Goal: Communication & Community: Answer question/provide support

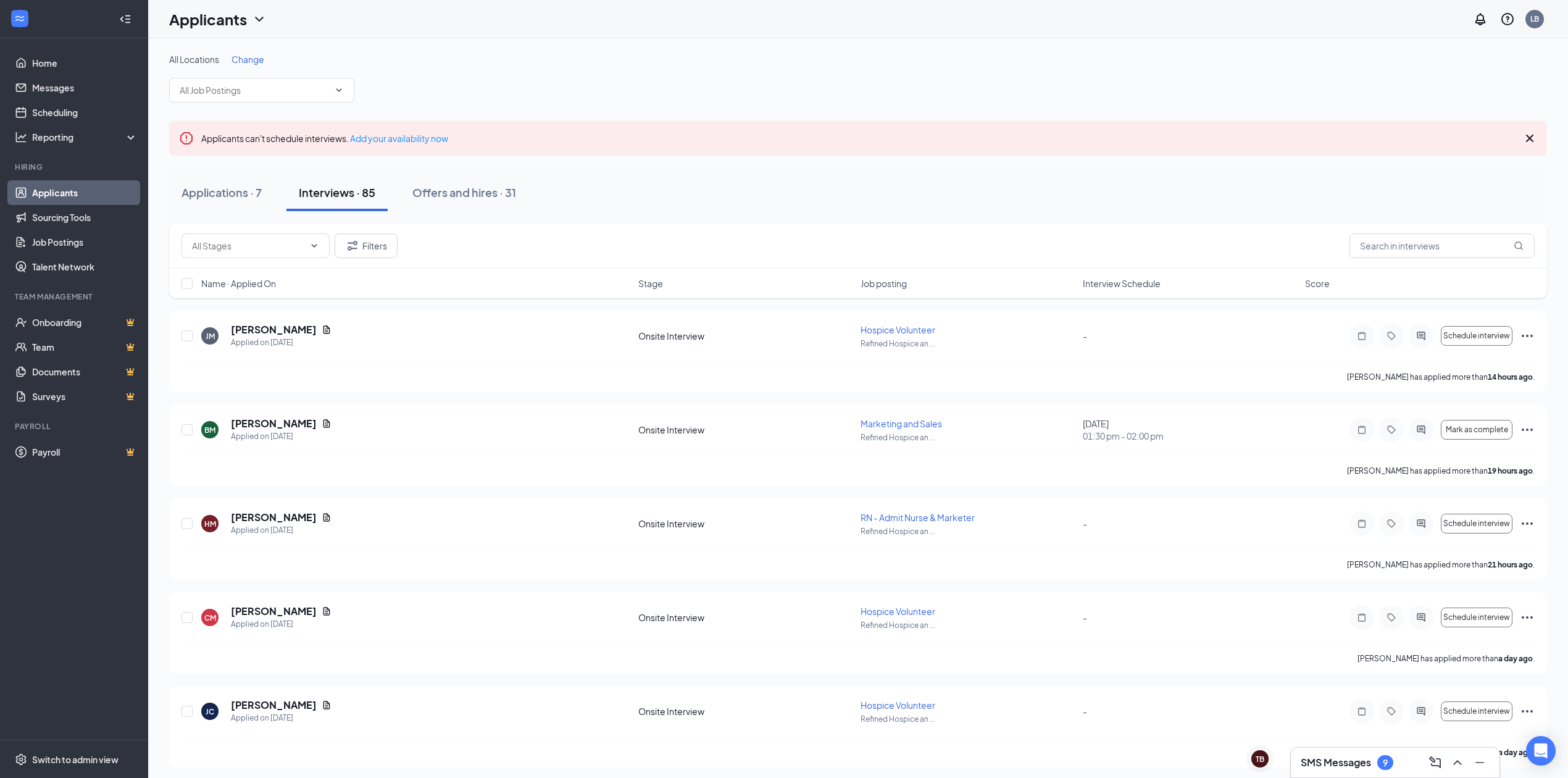
click at [1092, 270] on div "Name · Applied On Stage Job posting Interview Schedule Score" at bounding box center [858, 284] width 1378 height 30
click at [1092, 283] on span "Interview Schedule" at bounding box center [1122, 283] width 78 height 13
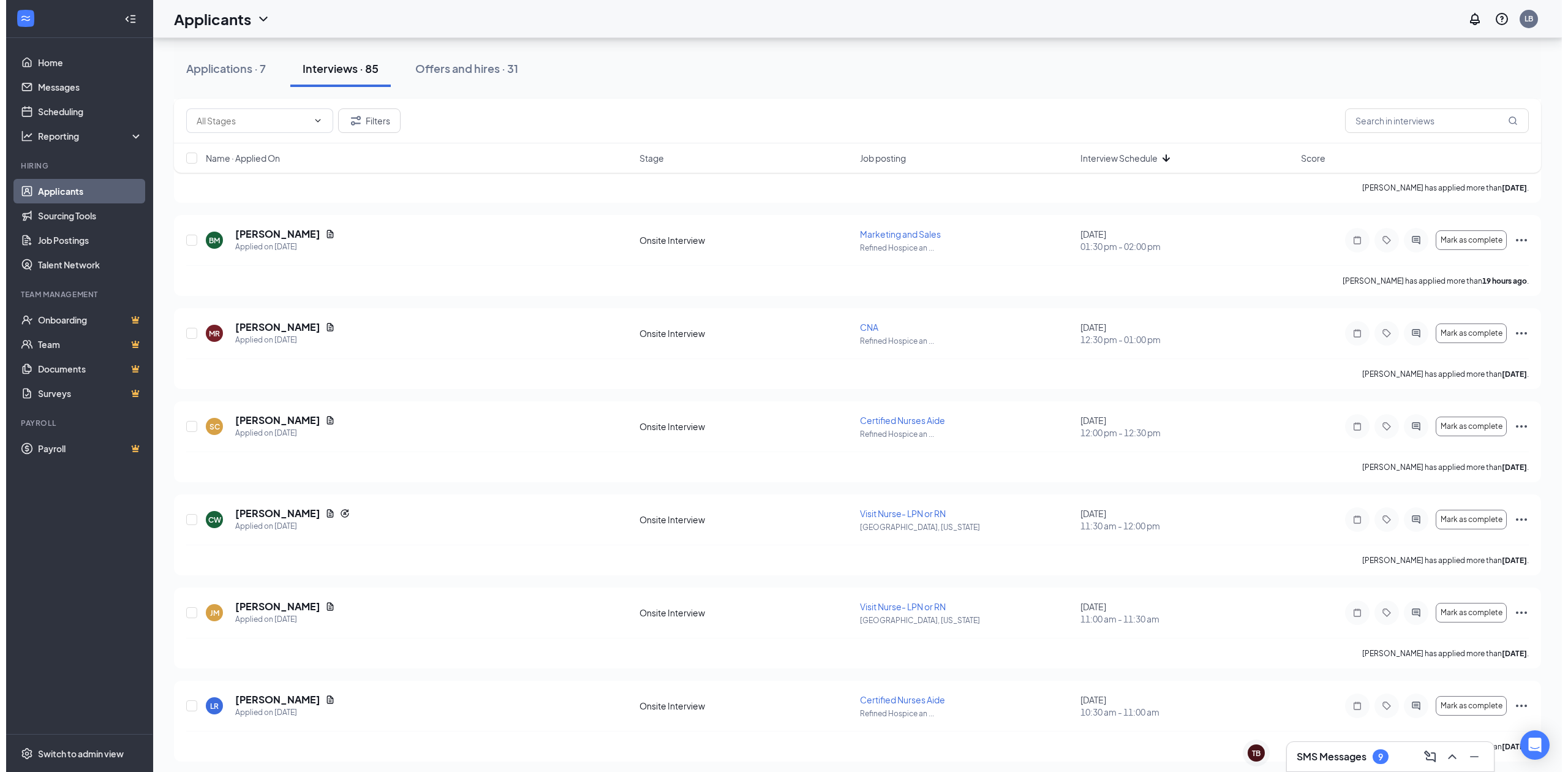
scroll to position [1018, 0]
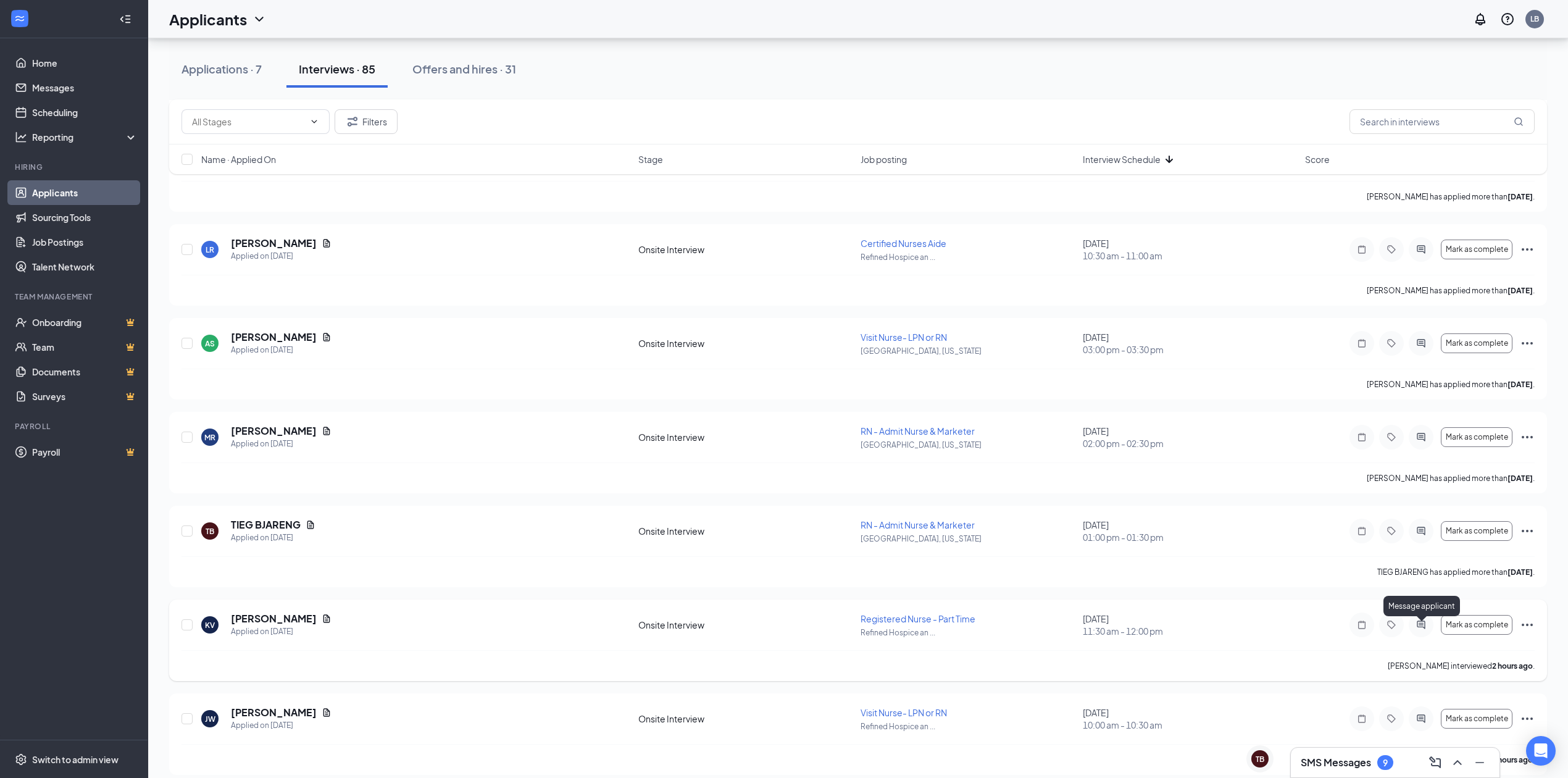
click at [1416, 630] on icon "ActiveChat" at bounding box center [1421, 625] width 15 height 10
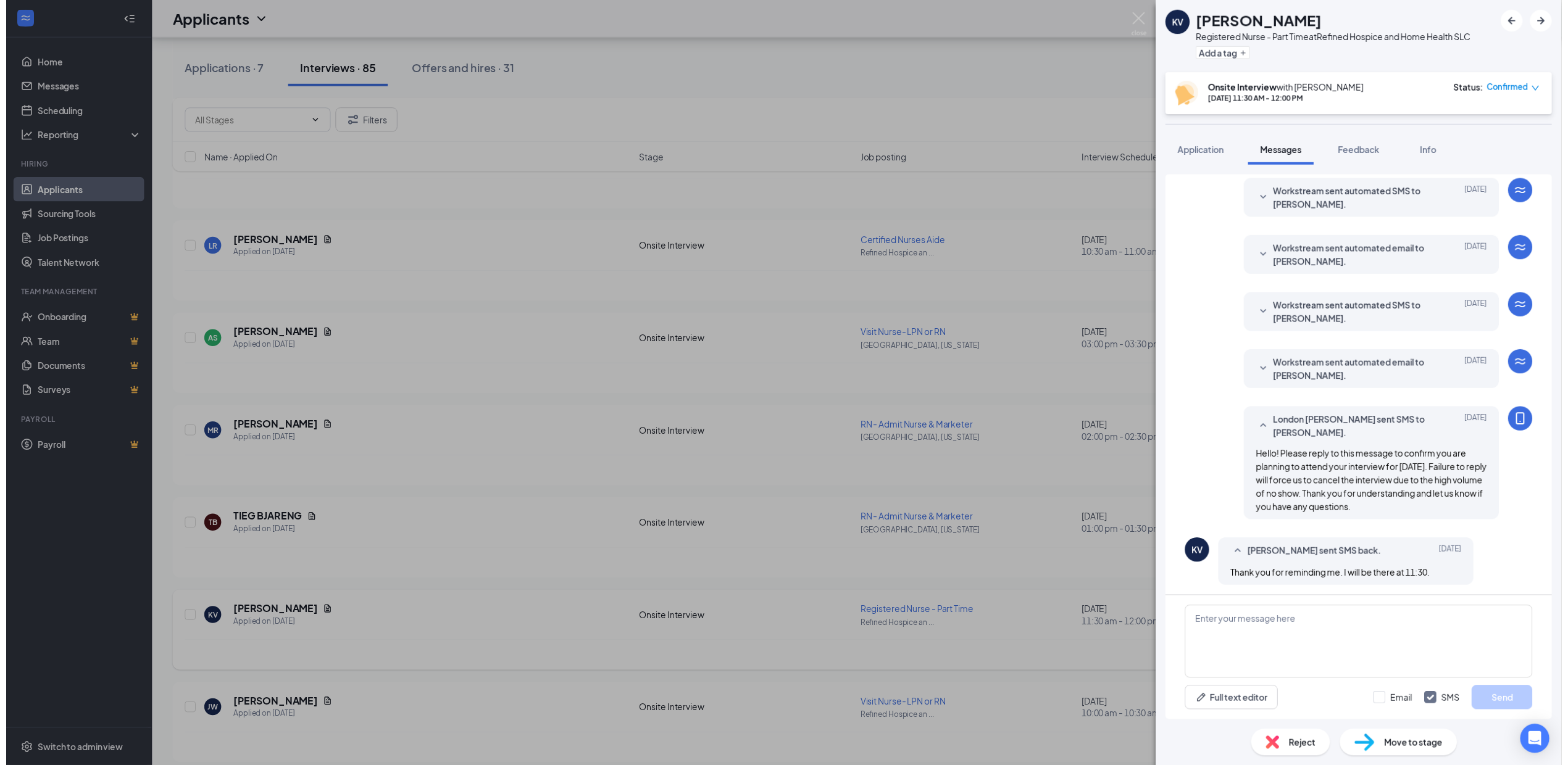
scroll to position [254, 0]
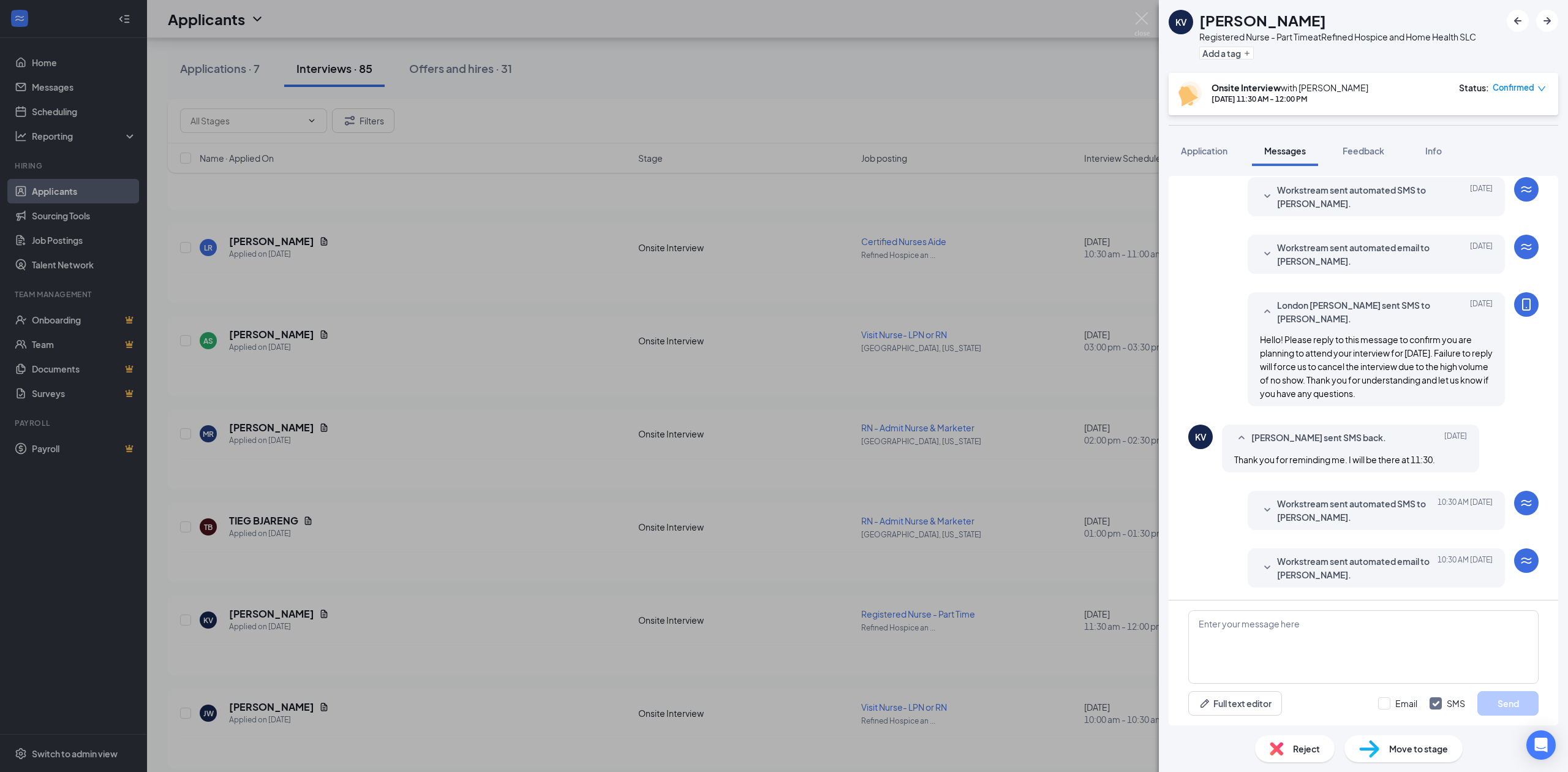
drag, startPoint x: 1385, startPoint y: 405, endPoint x: 1241, endPoint y: 334, distance: 160.6
click at [1248, 334] on div "London [PERSON_NAME] sent SMS to [PERSON_NAME]. [DATE] Hello! Please reply to t…" at bounding box center [1376, 350] width 257 height 114
click at [890, 567] on div "KV [PERSON_NAME] Registered Nurse - Part Time at Refined Hospice and Home Healt…" at bounding box center [784, 386] width 1568 height 772
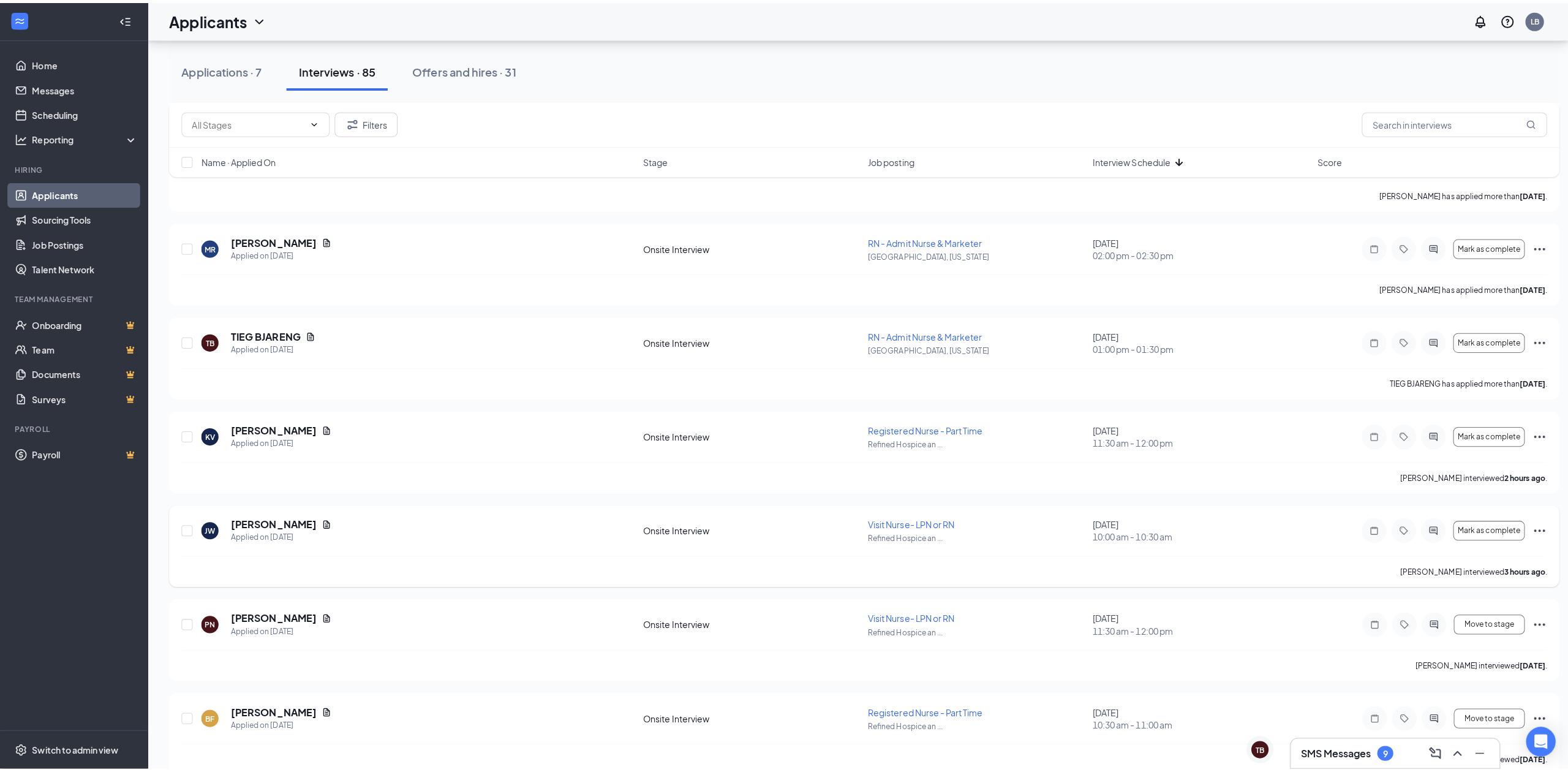
scroll to position [1290, 0]
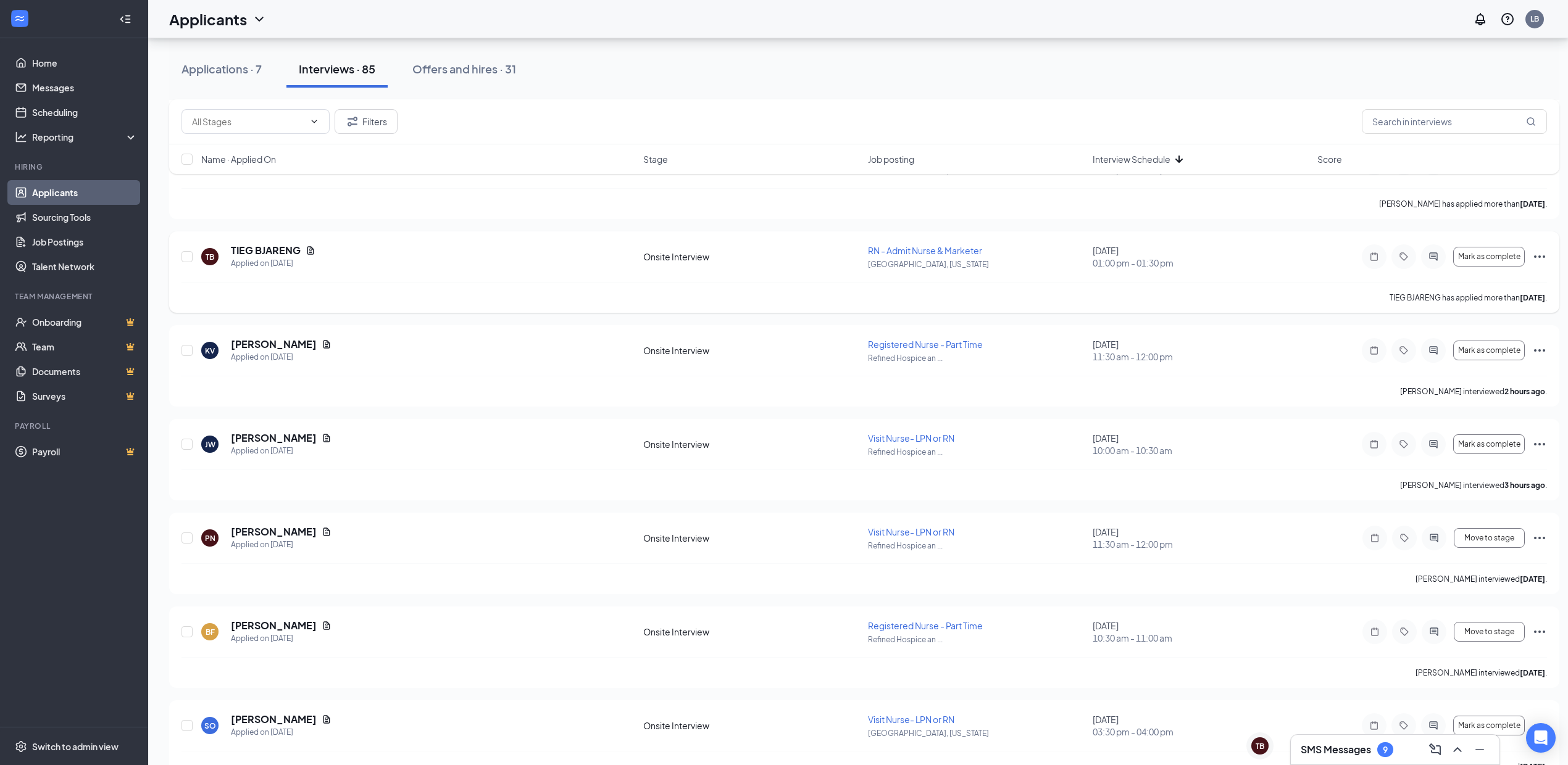
click at [1424, 257] on div at bounding box center [1434, 257] width 25 height 25
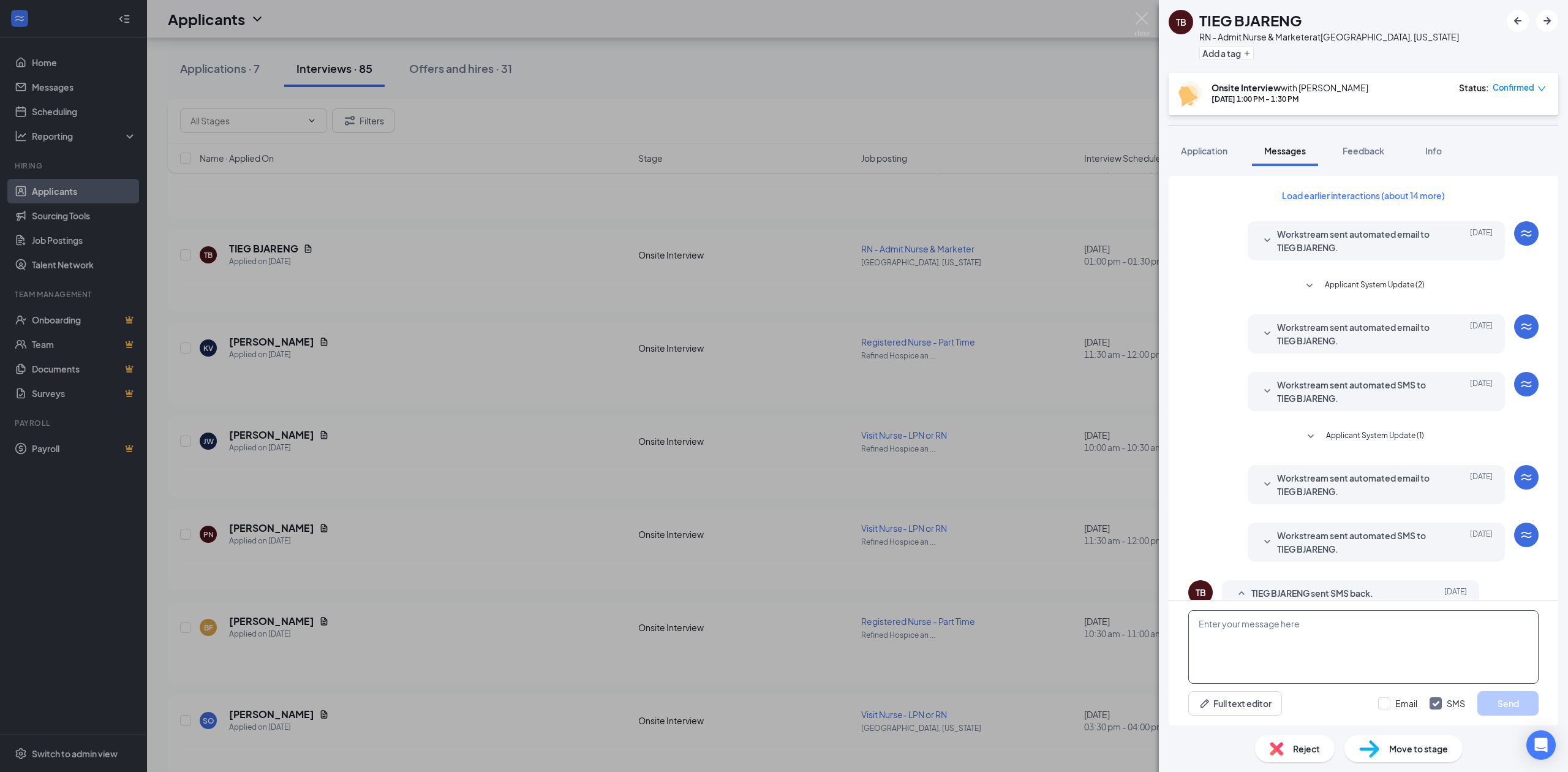
scroll to position [187, 0]
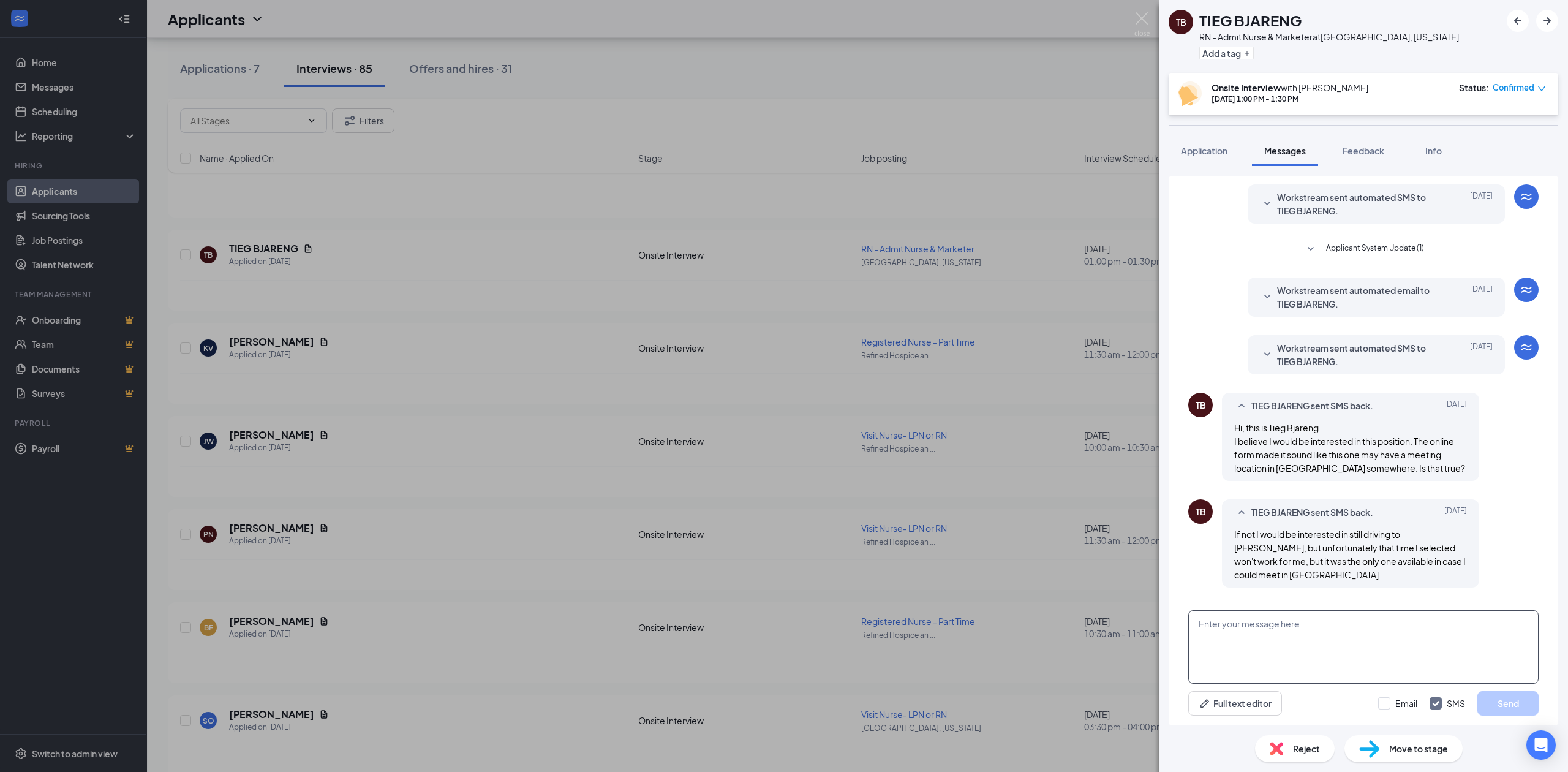
click at [1353, 623] on textarea at bounding box center [1363, 647] width 350 height 74
type textarea "Hello! Please reply to this message to confirm you are planning to attend your …"
click at [1497, 702] on button "Send" at bounding box center [1508, 703] width 61 height 25
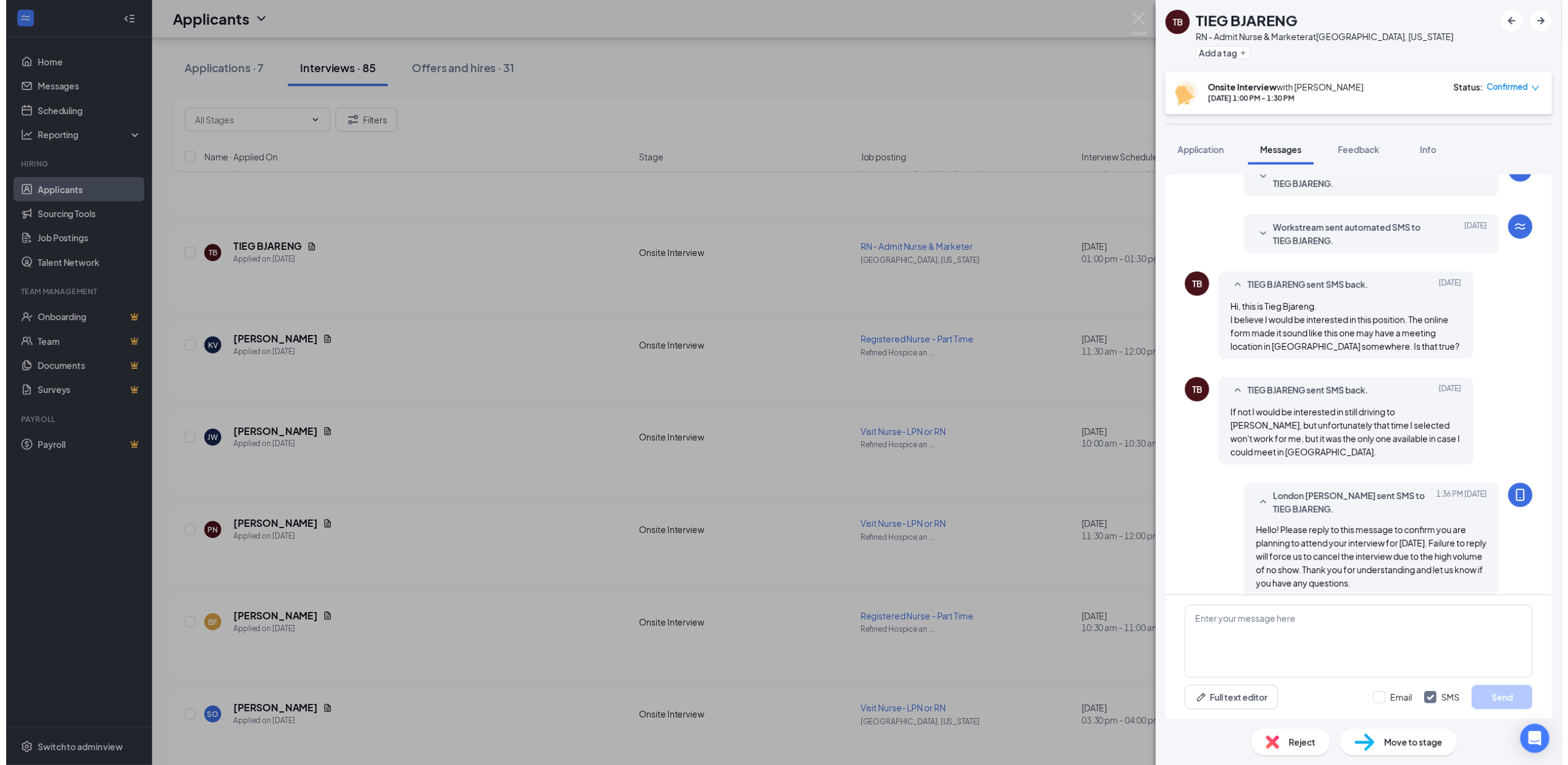
scroll to position [322, 0]
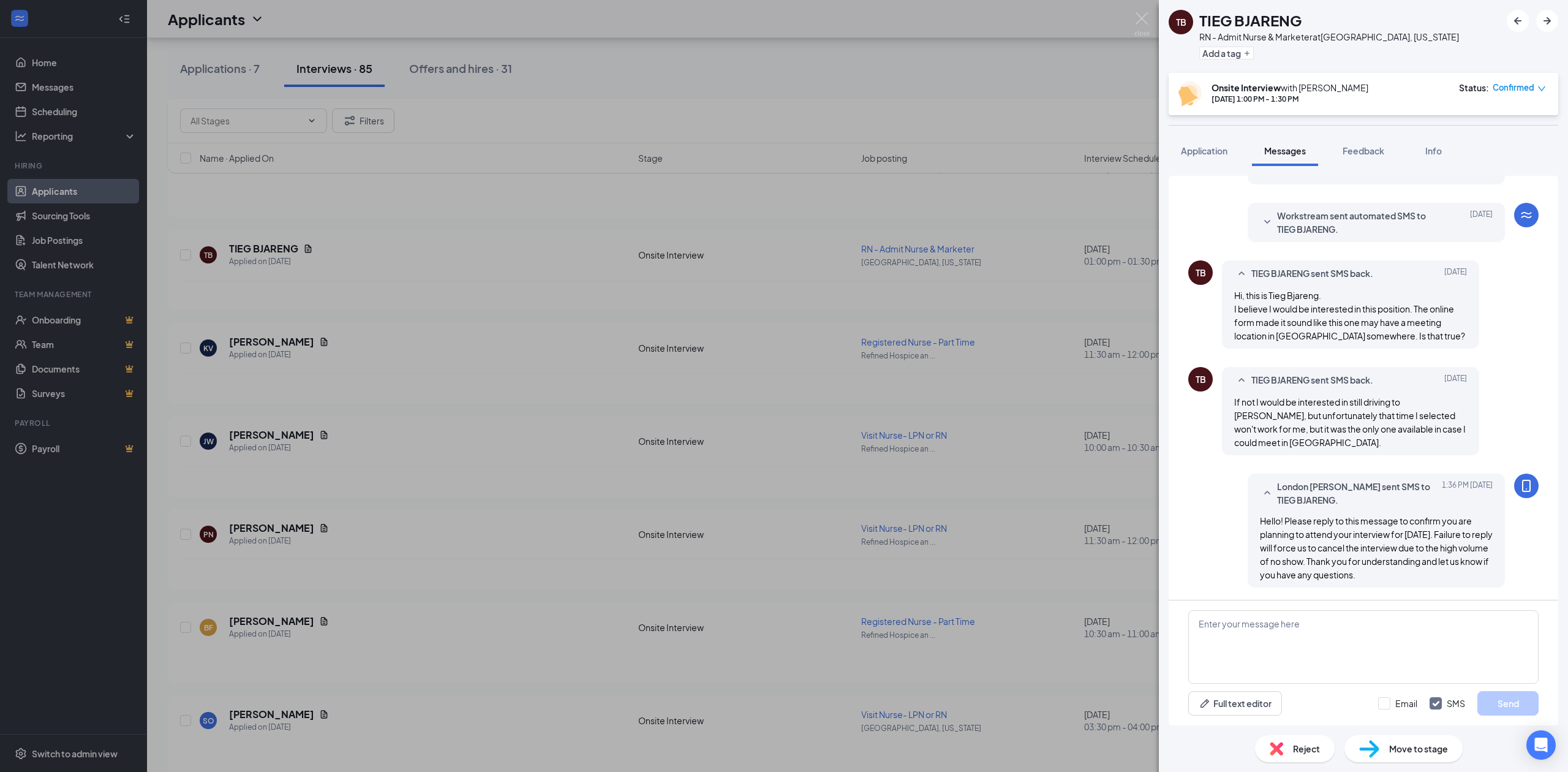
click at [916, 454] on div "TB TIEG BJARENG RN - Admit Nurse & Marketer at [GEOGRAPHIC_DATA], [US_STATE] Ad…" at bounding box center [784, 386] width 1568 height 772
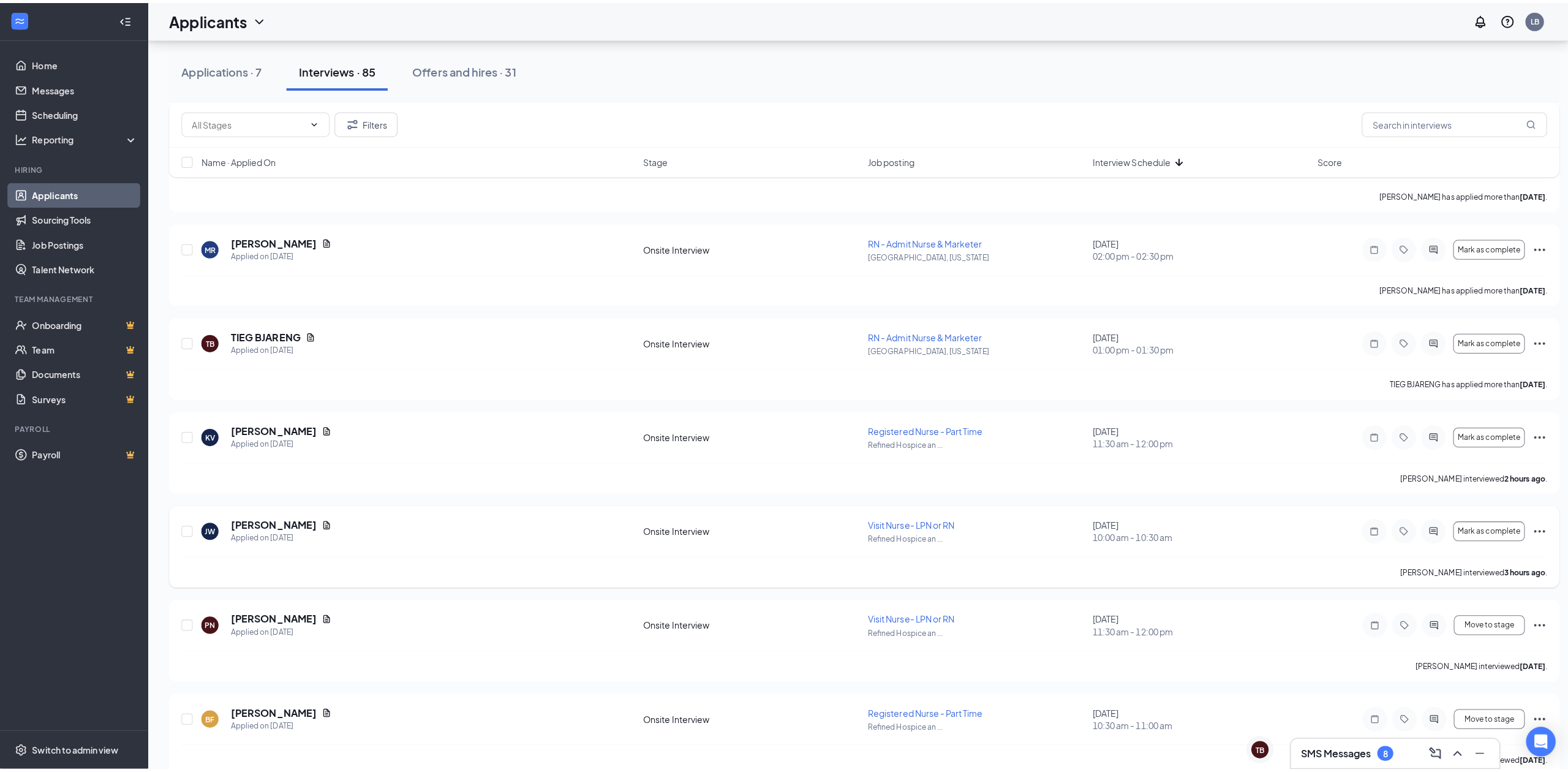
scroll to position [1153, 0]
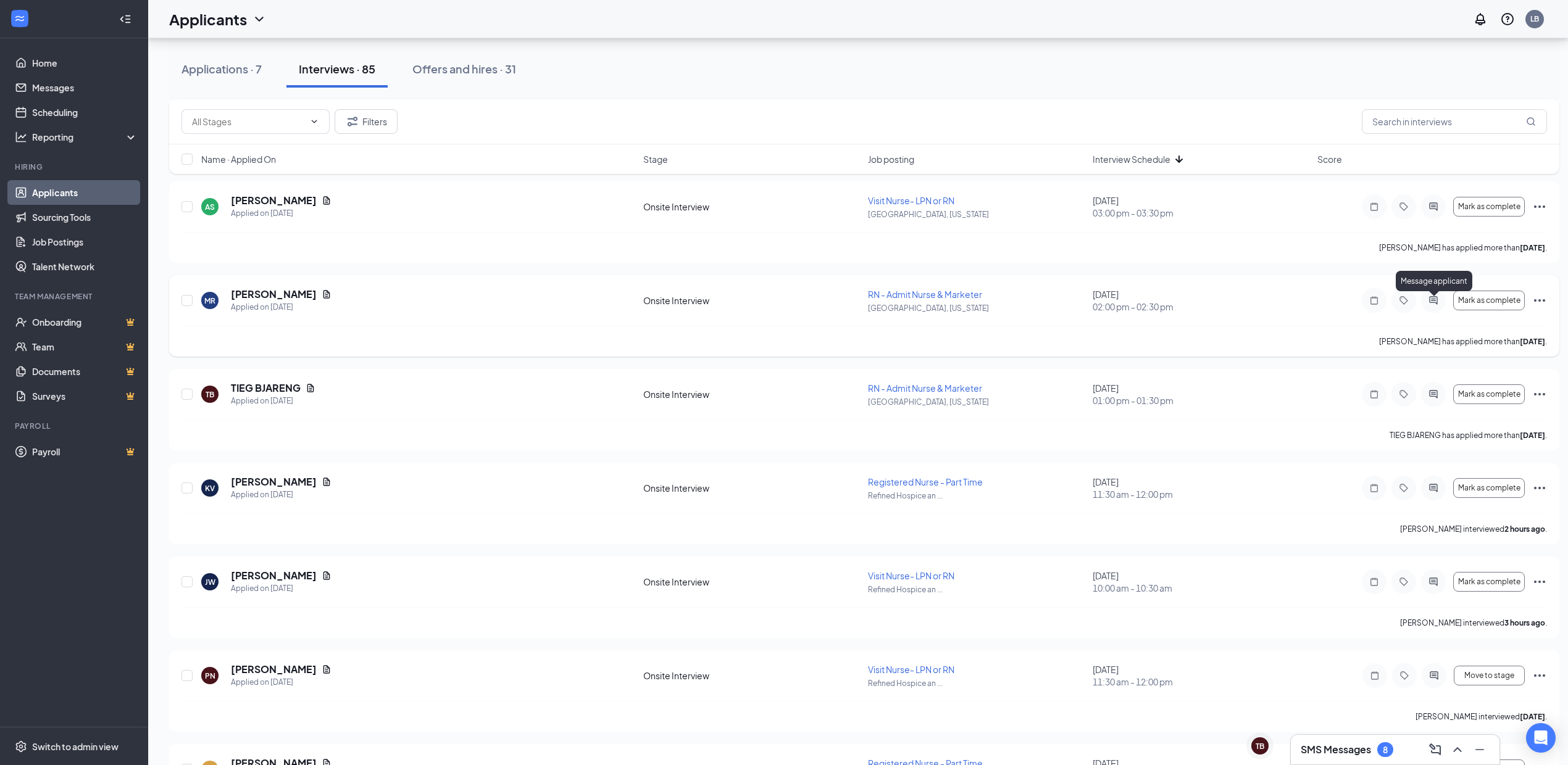
click at [1431, 305] on icon "ActiveChat" at bounding box center [1434, 300] width 15 height 10
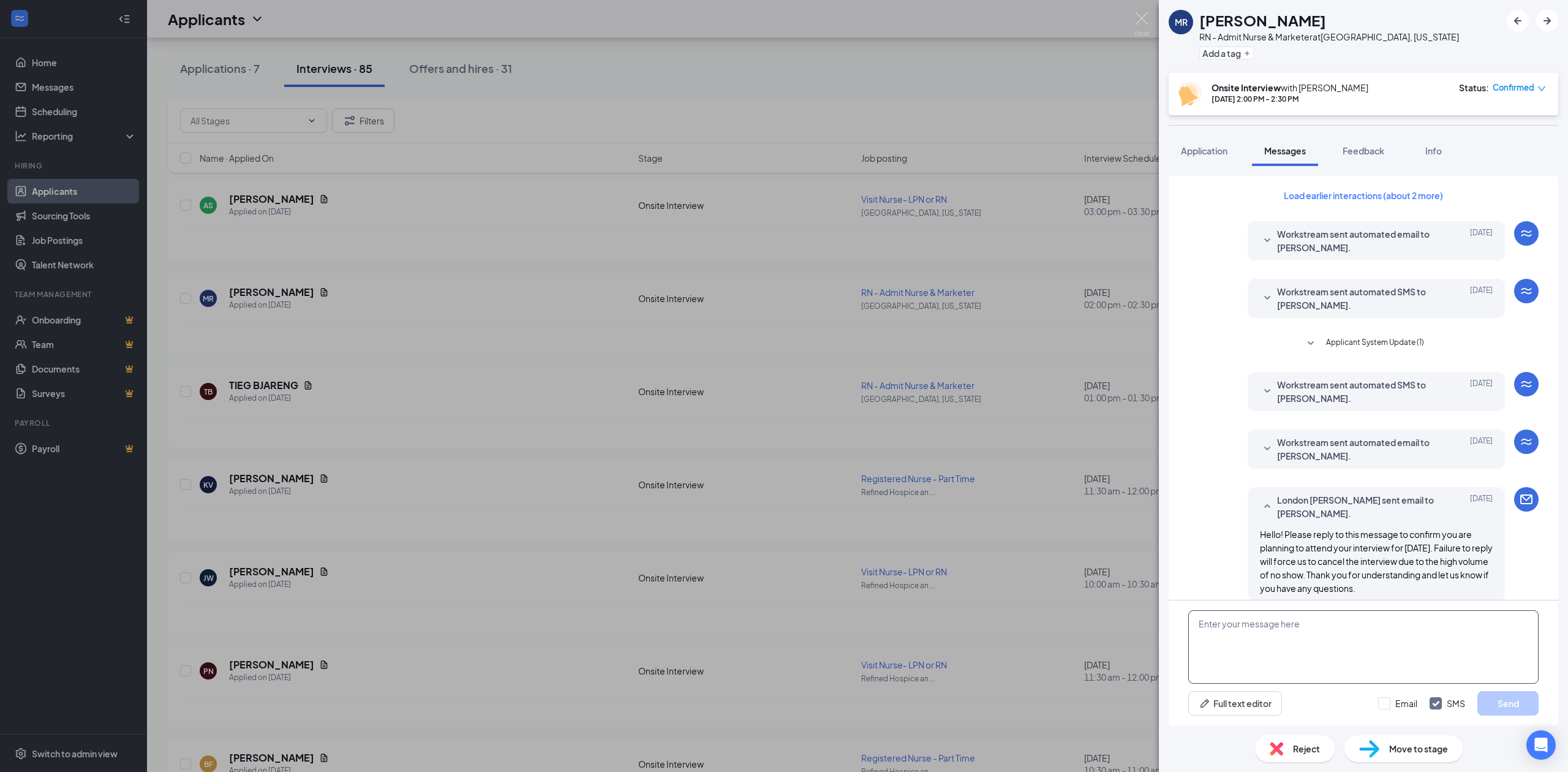
scroll to position [297, 0]
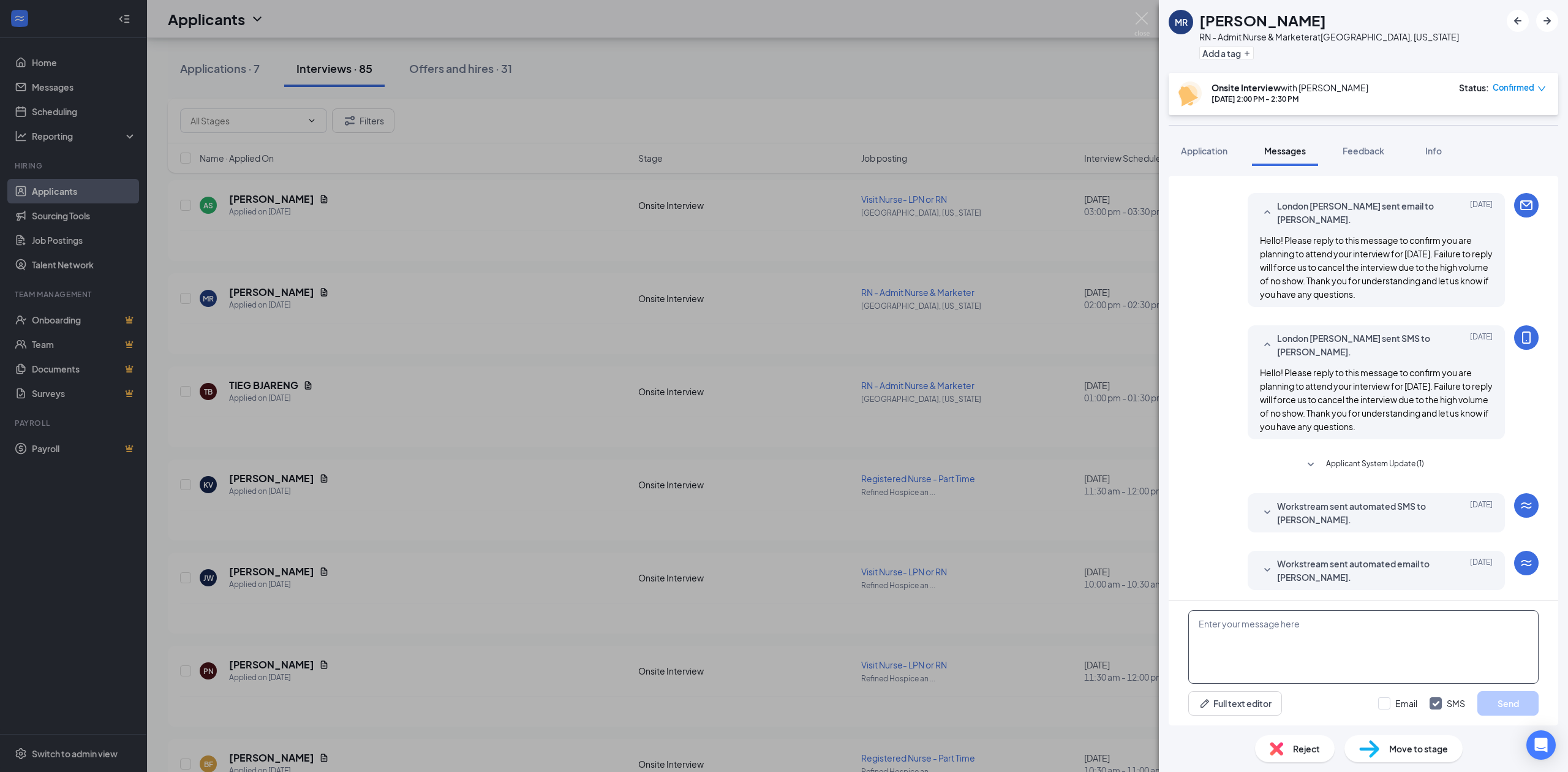
click at [1340, 650] on textarea at bounding box center [1363, 647] width 350 height 74
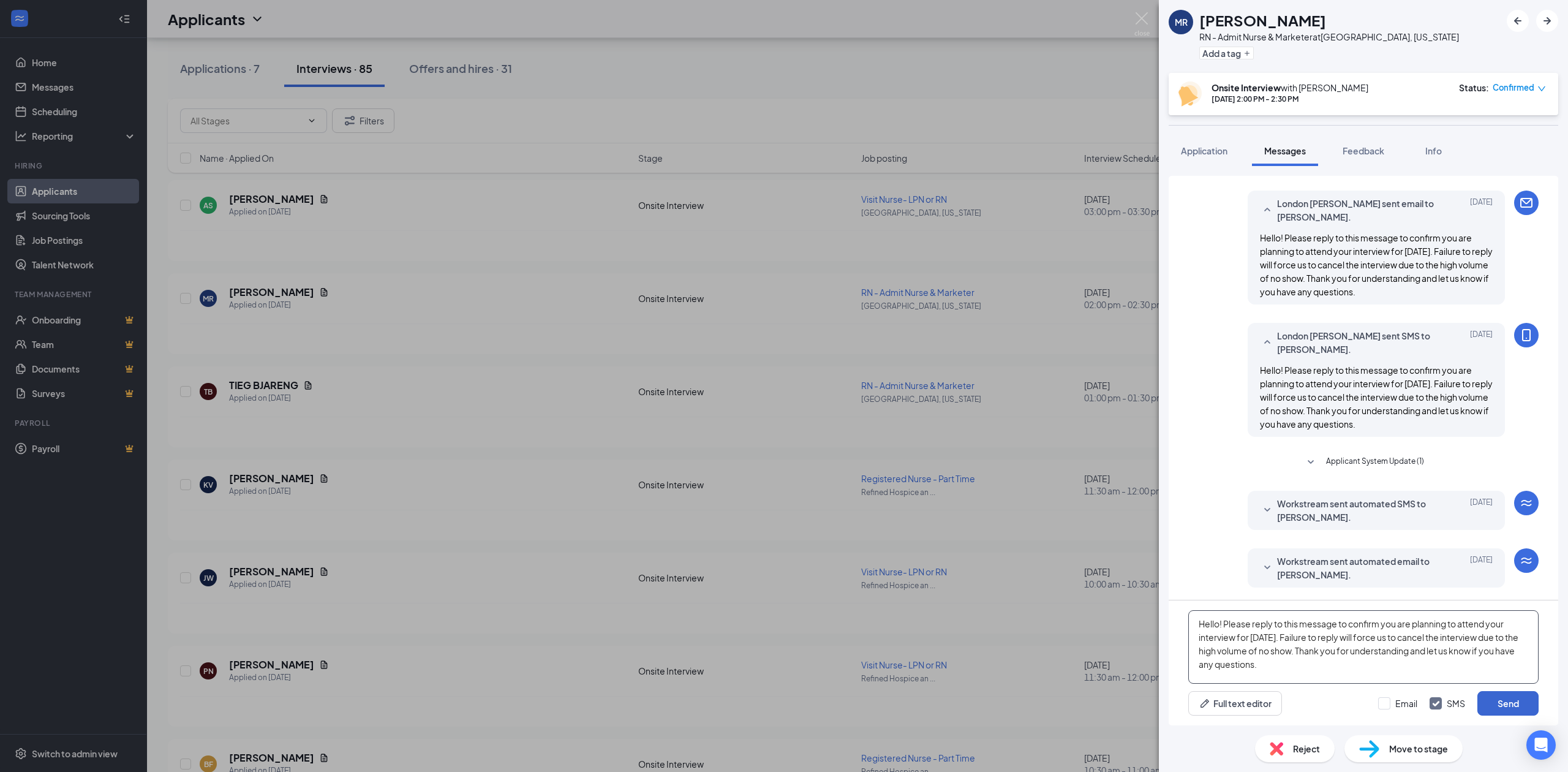
type textarea "Hello! Please reply to this message to confirm you are planning to attend your …"
click at [1505, 707] on button "Send" at bounding box center [1508, 703] width 61 height 25
click at [978, 513] on div "[PERSON_NAME] RN - Admit Nurse & Marketer at [GEOGRAPHIC_DATA], [US_STATE] Add …" at bounding box center [784, 386] width 1568 height 772
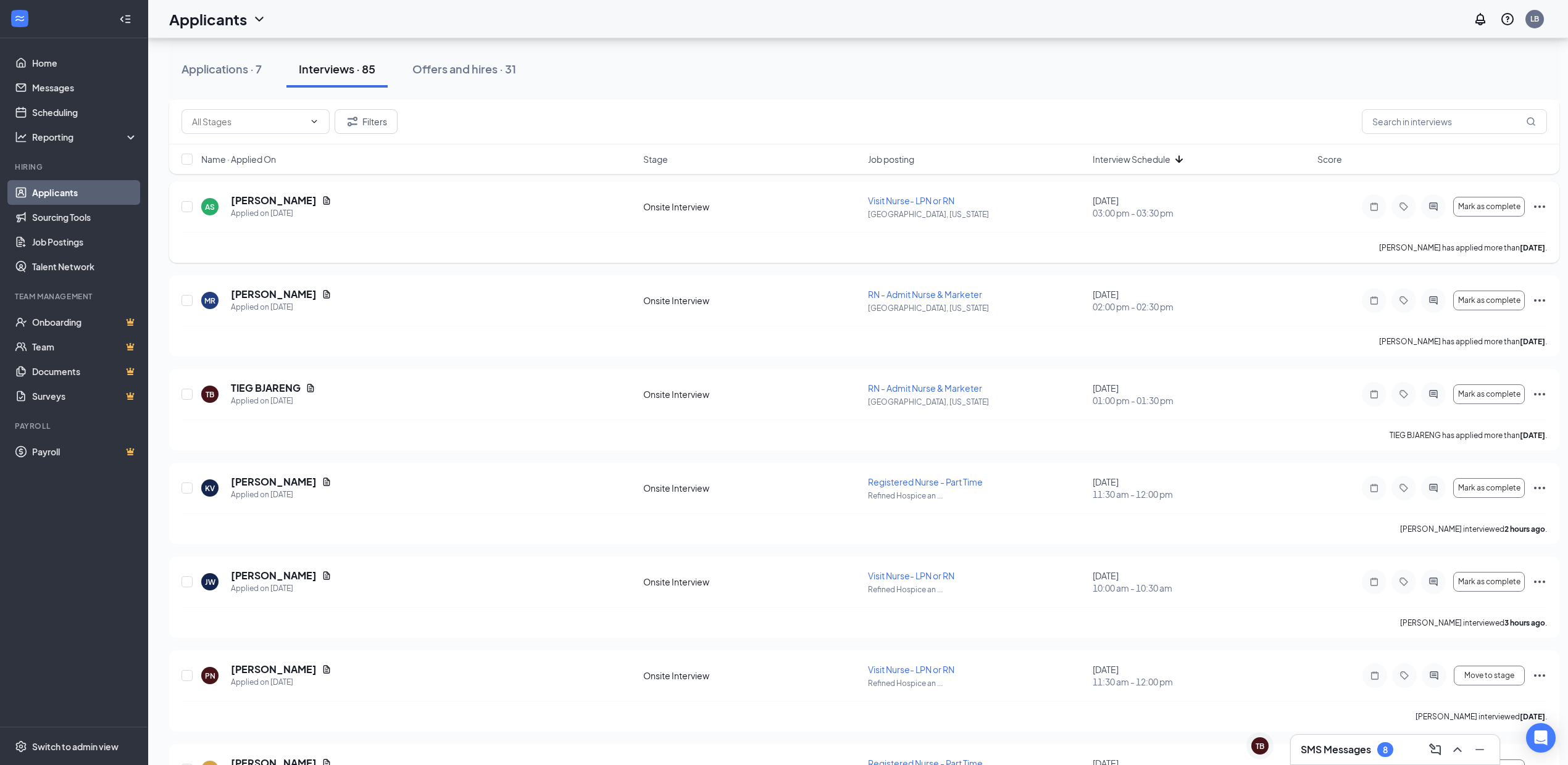
click at [1424, 210] on div at bounding box center [1434, 207] width 25 height 25
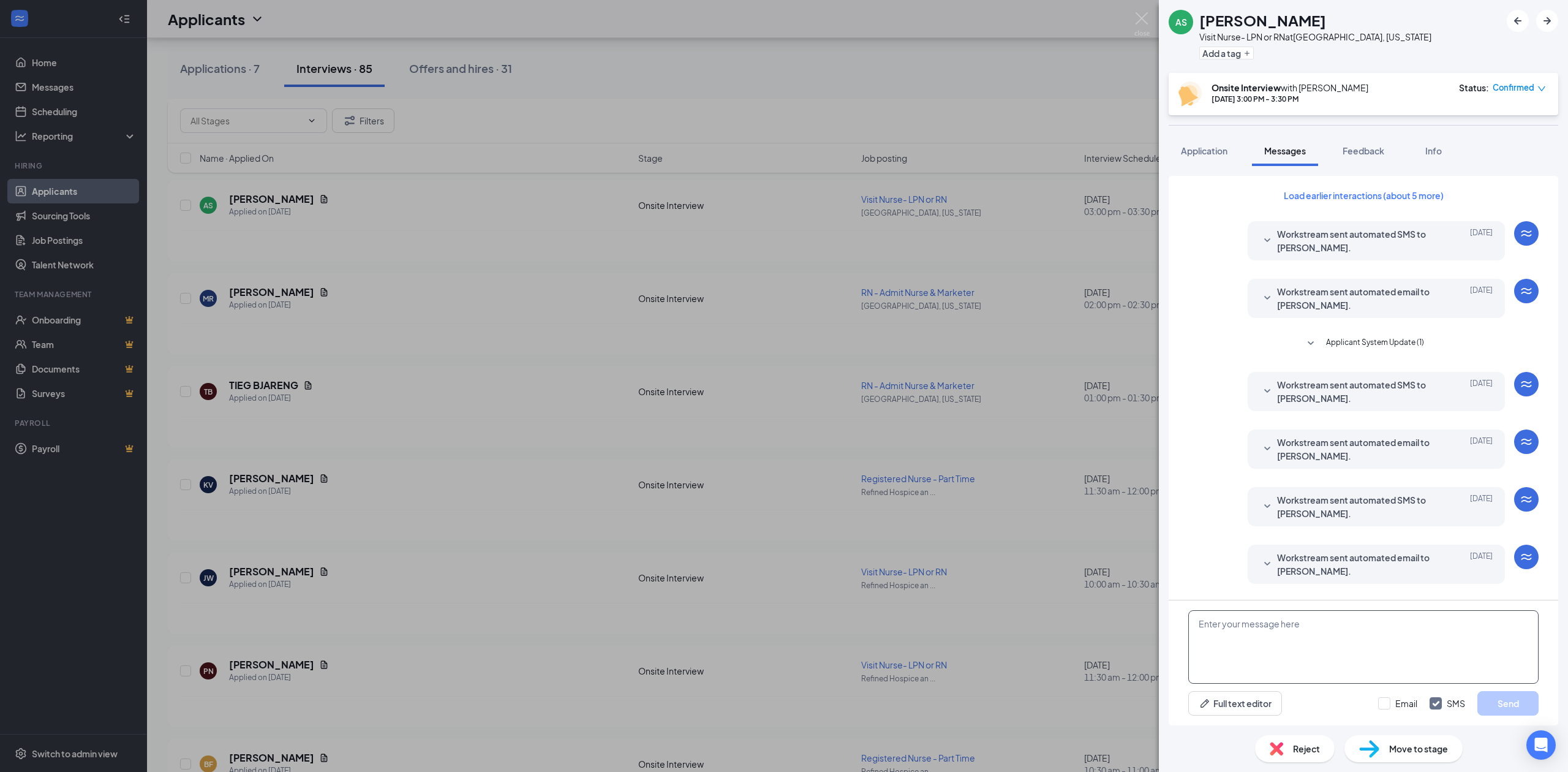
scroll to position [147, 0]
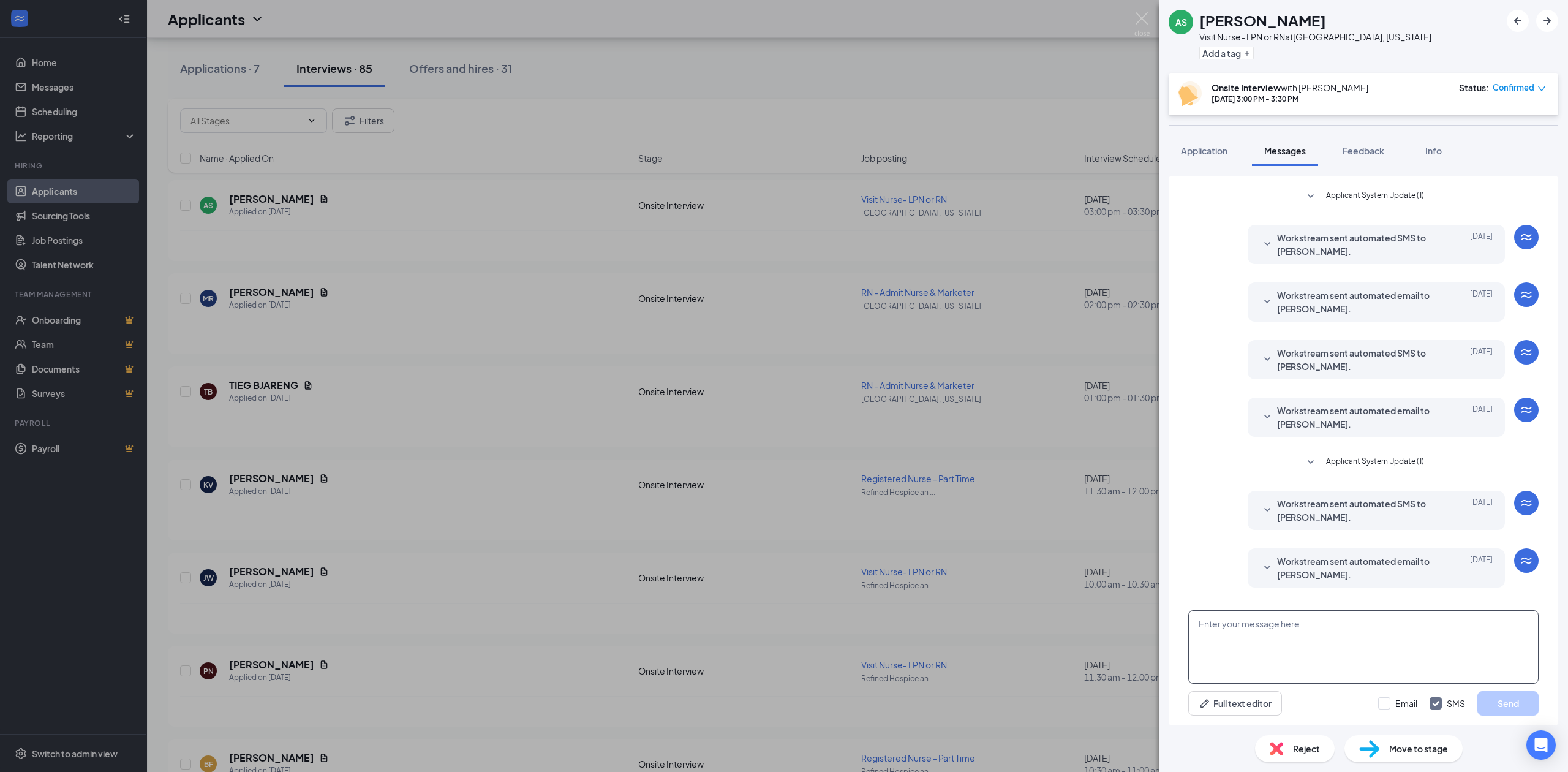
click at [1351, 631] on textarea at bounding box center [1363, 647] width 350 height 74
paste textarea "Hello! Please reply to this message to confirm you are planning to attend your …"
type textarea "Hello! Please reply to this message to confirm you are planning to attend your …"
click at [1494, 712] on button "Send" at bounding box center [1508, 703] width 61 height 25
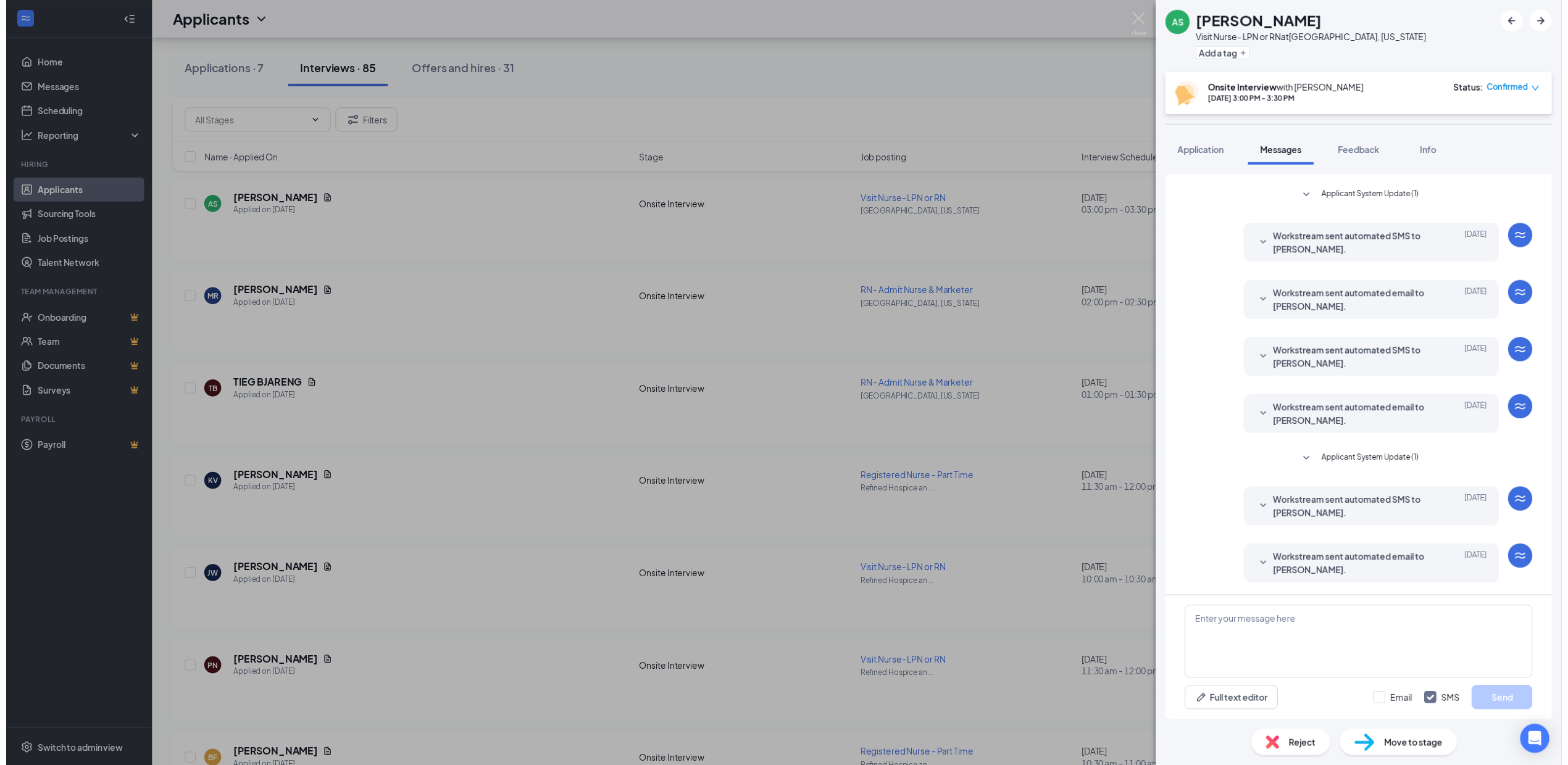
scroll to position [252, 0]
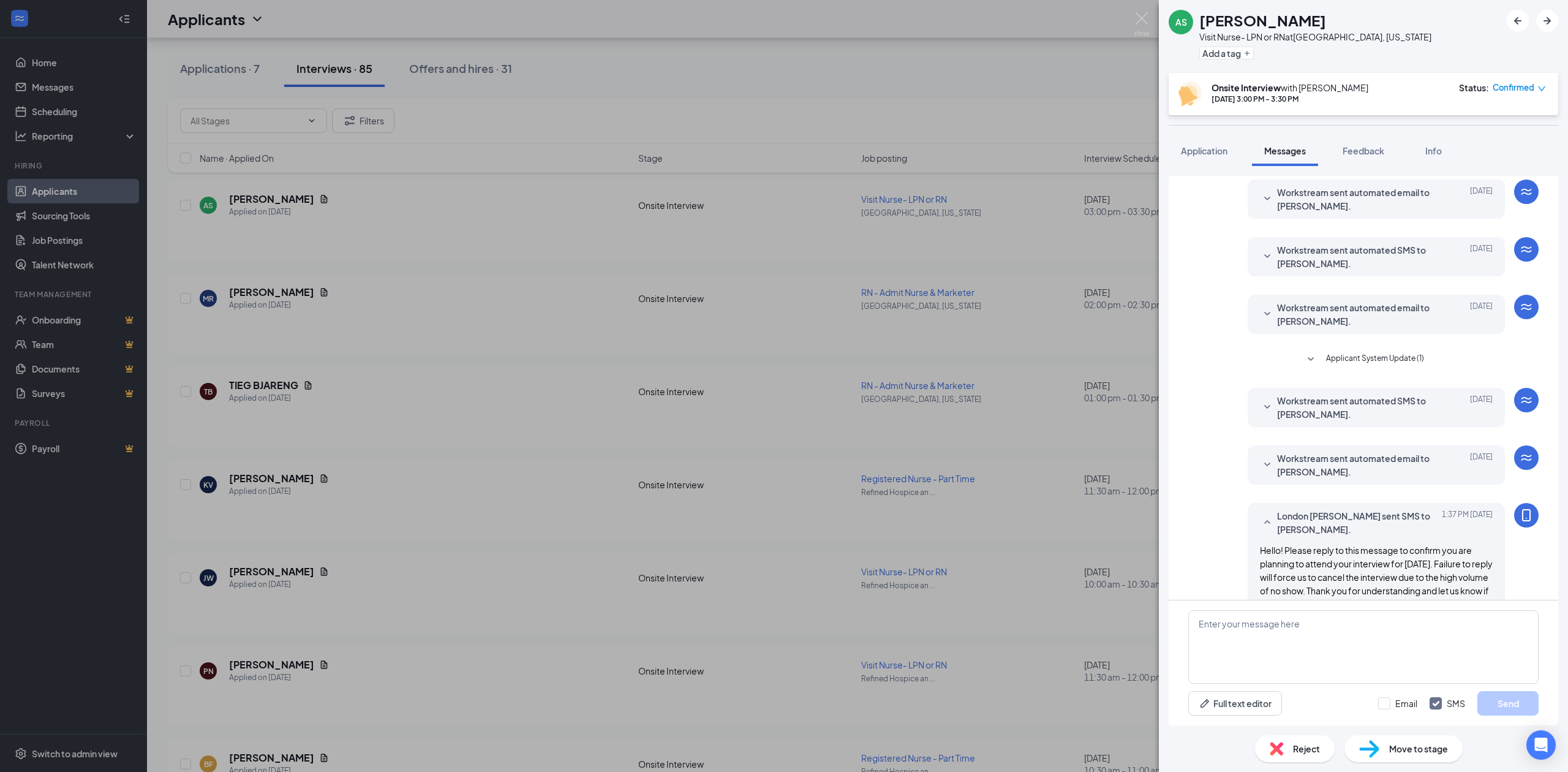
click at [1071, 510] on div "AS [PERSON_NAME] Visit Nurse- LPN or RN at [GEOGRAPHIC_DATA], [US_STATE] Add a …" at bounding box center [784, 386] width 1568 height 772
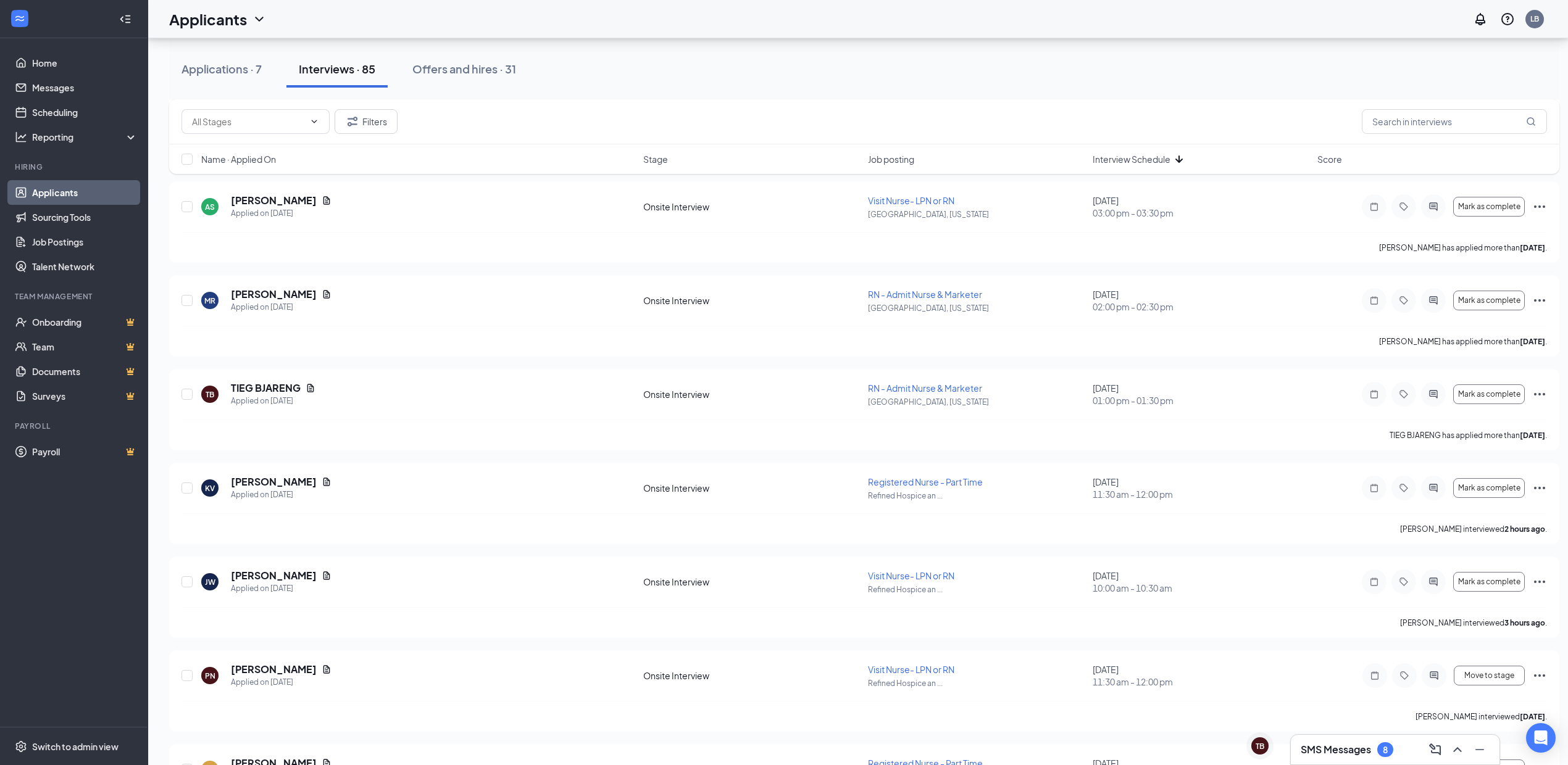
click at [1080, 514] on div "KV [PERSON_NAME] Applied on [DATE] Onsite Interview Registered Nurse - Part Tim…" at bounding box center [865, 495] width 1365 height 38
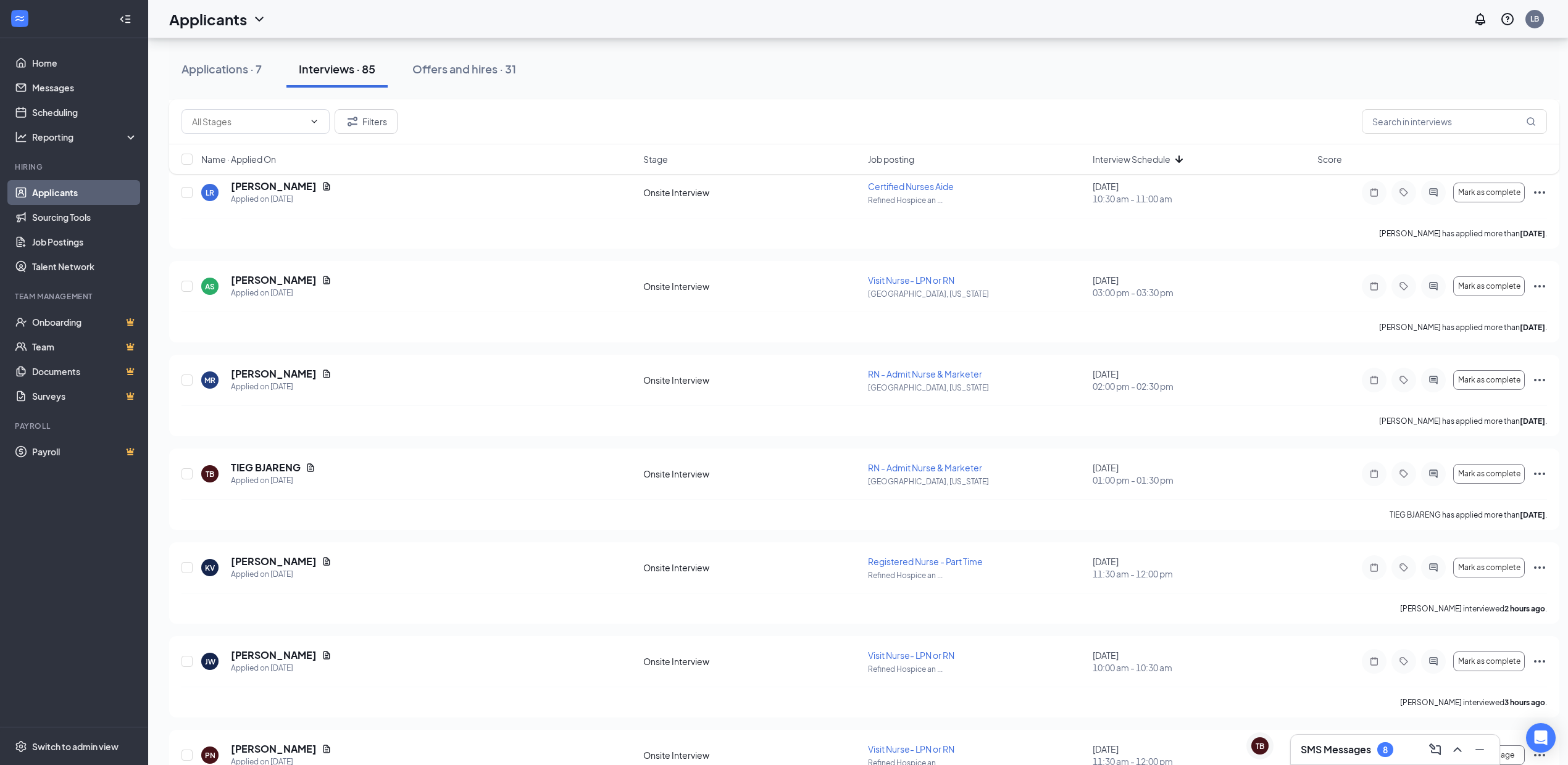
scroll to position [1025, 0]
